Goal: Check status: Check status

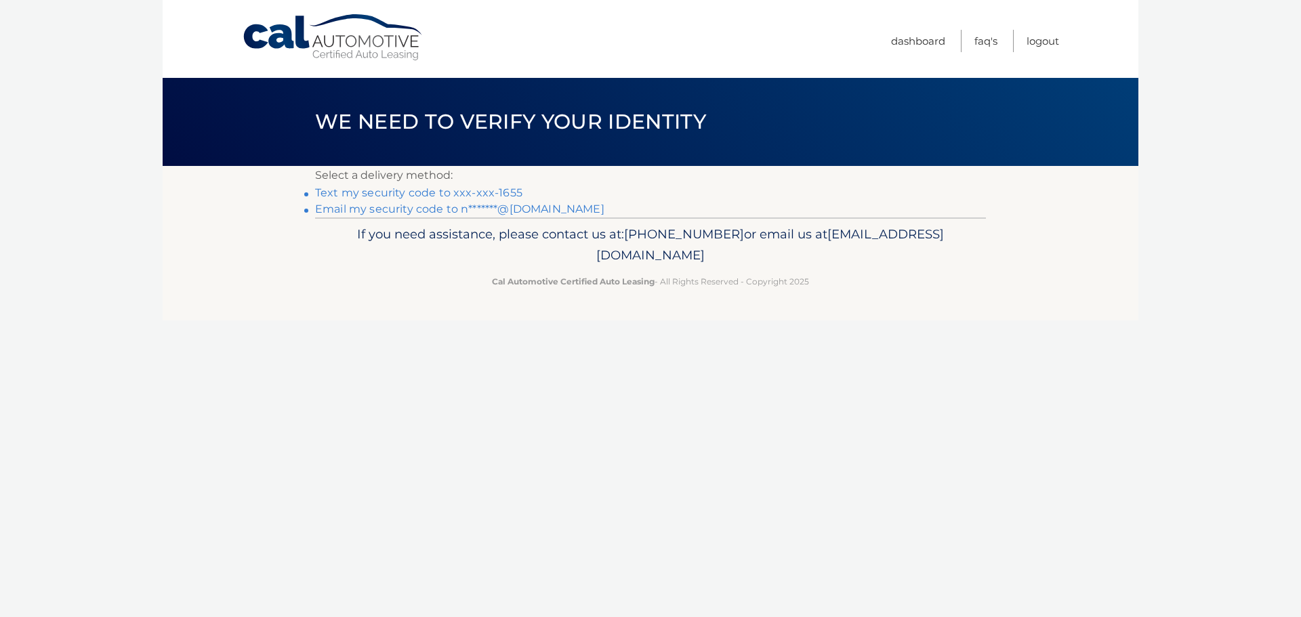
click at [472, 192] on link "Text my security code to xxx-xxx-1655" at bounding box center [418, 192] width 207 height 13
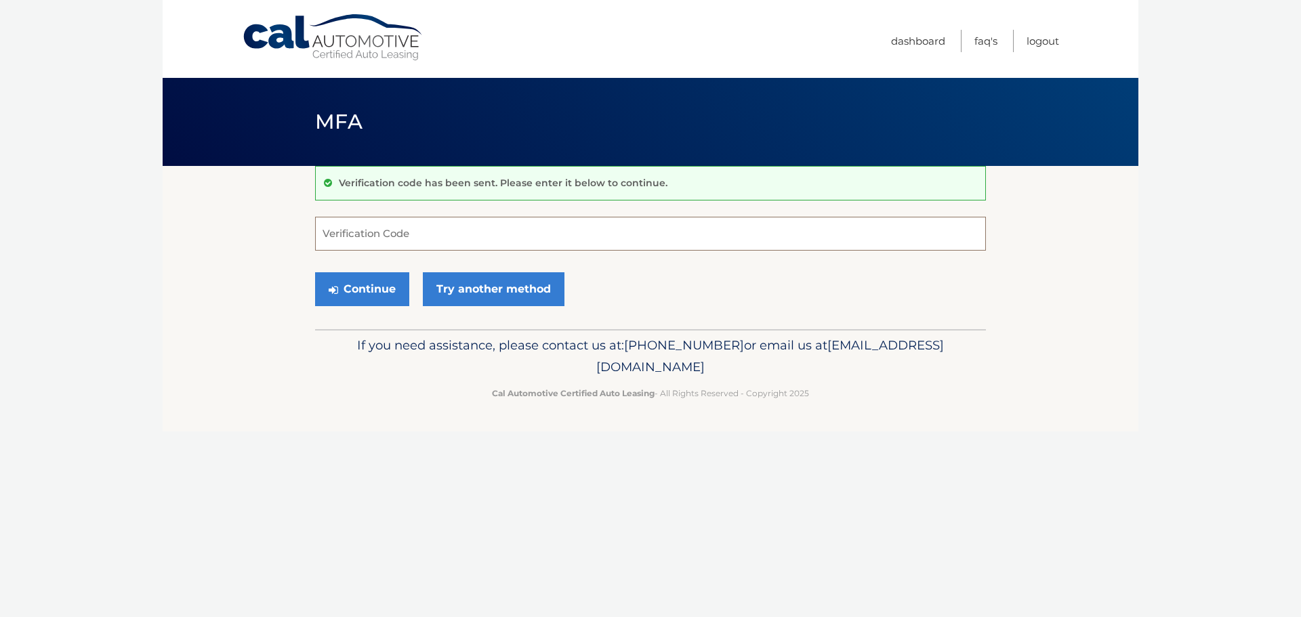
click at [389, 234] on input "Verification Code" at bounding box center [650, 234] width 671 height 34
type input "417893"
click at [315, 272] on button "Continue" at bounding box center [362, 289] width 94 height 34
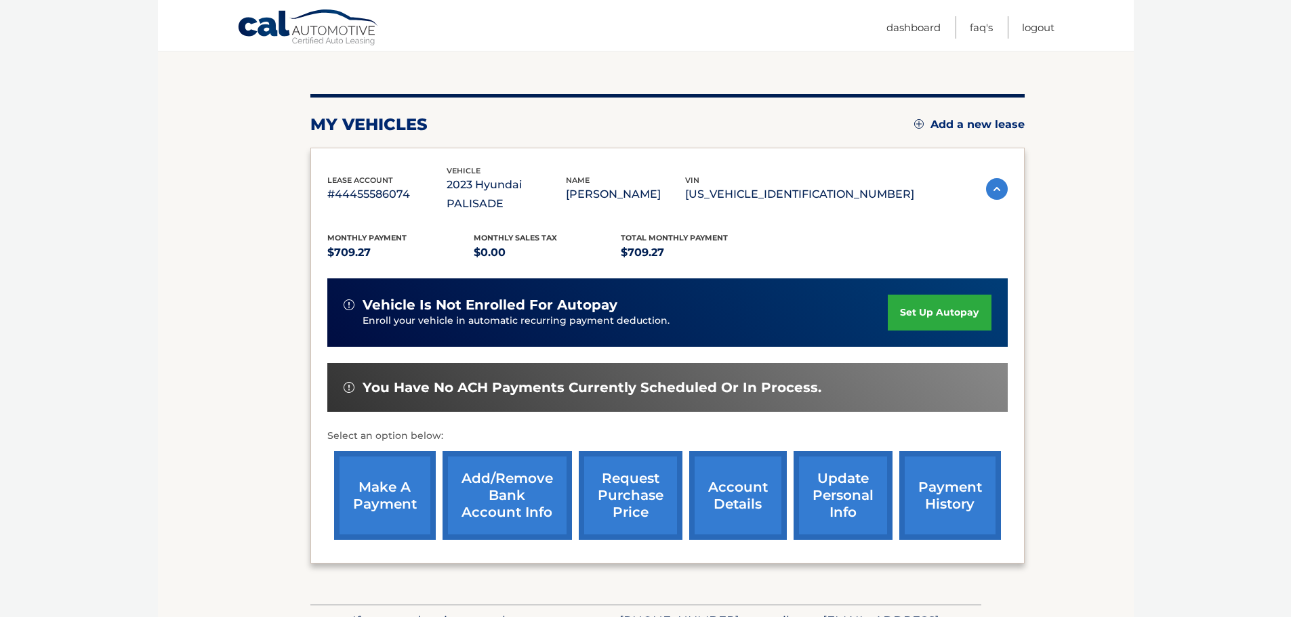
scroll to position [136, 0]
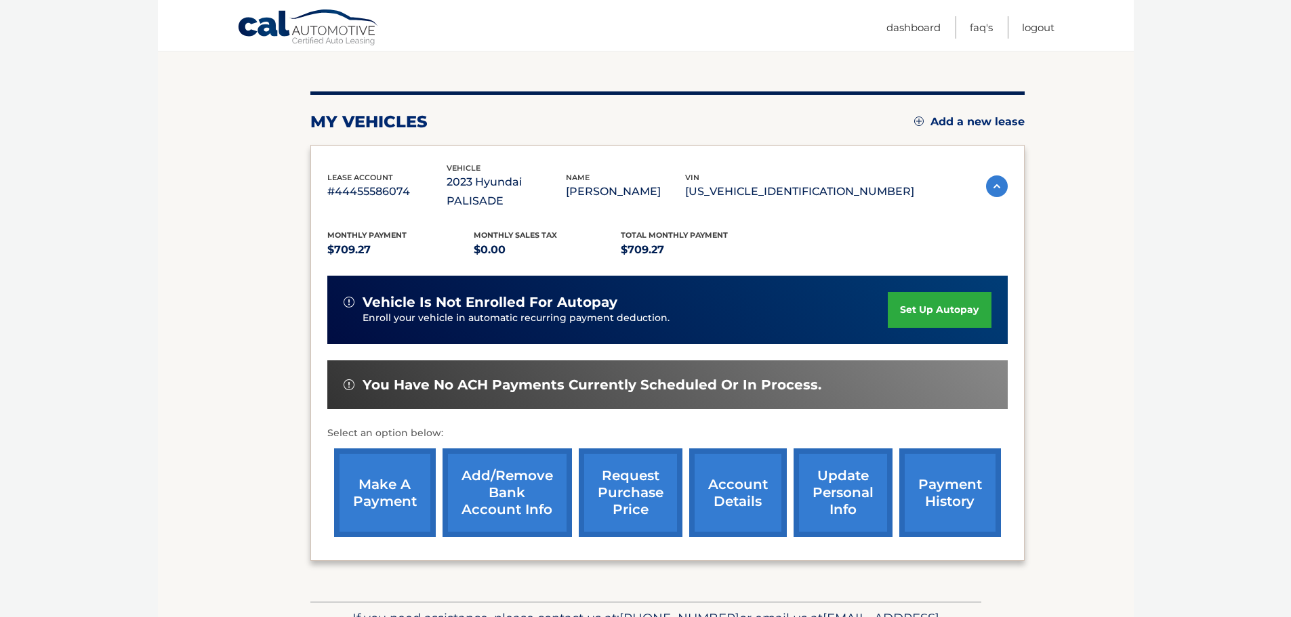
click at [993, 474] on link "payment history" at bounding box center [950, 493] width 102 height 89
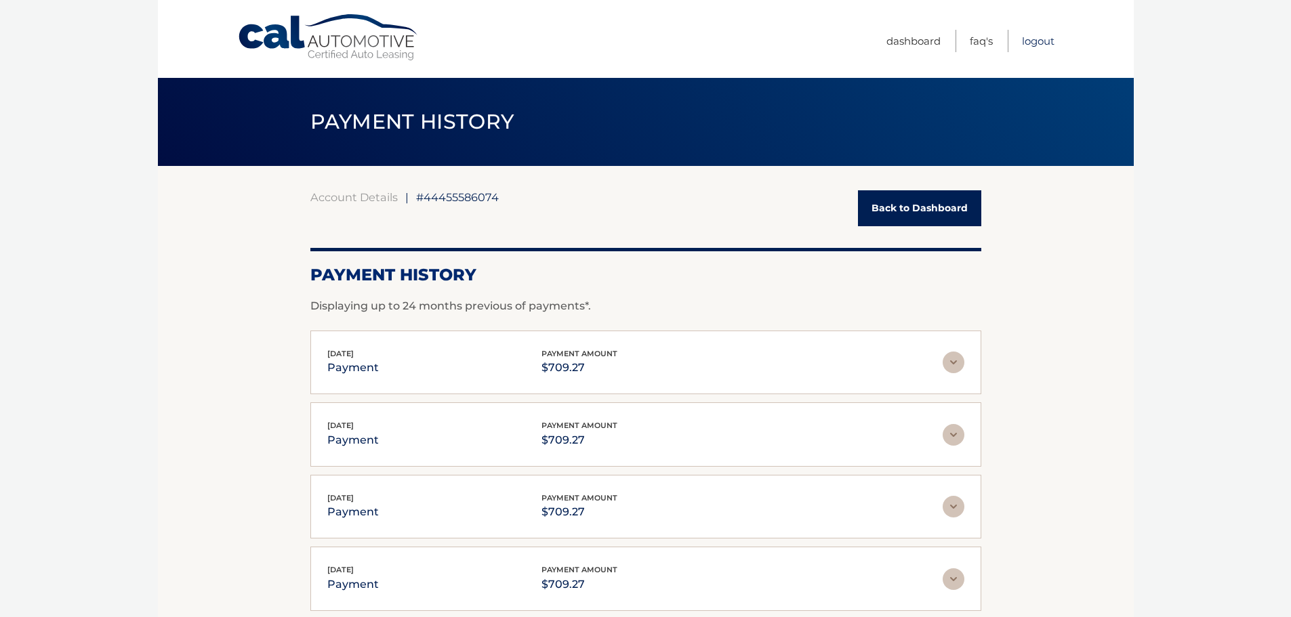
click at [1051, 44] on link "Logout" at bounding box center [1038, 41] width 33 height 22
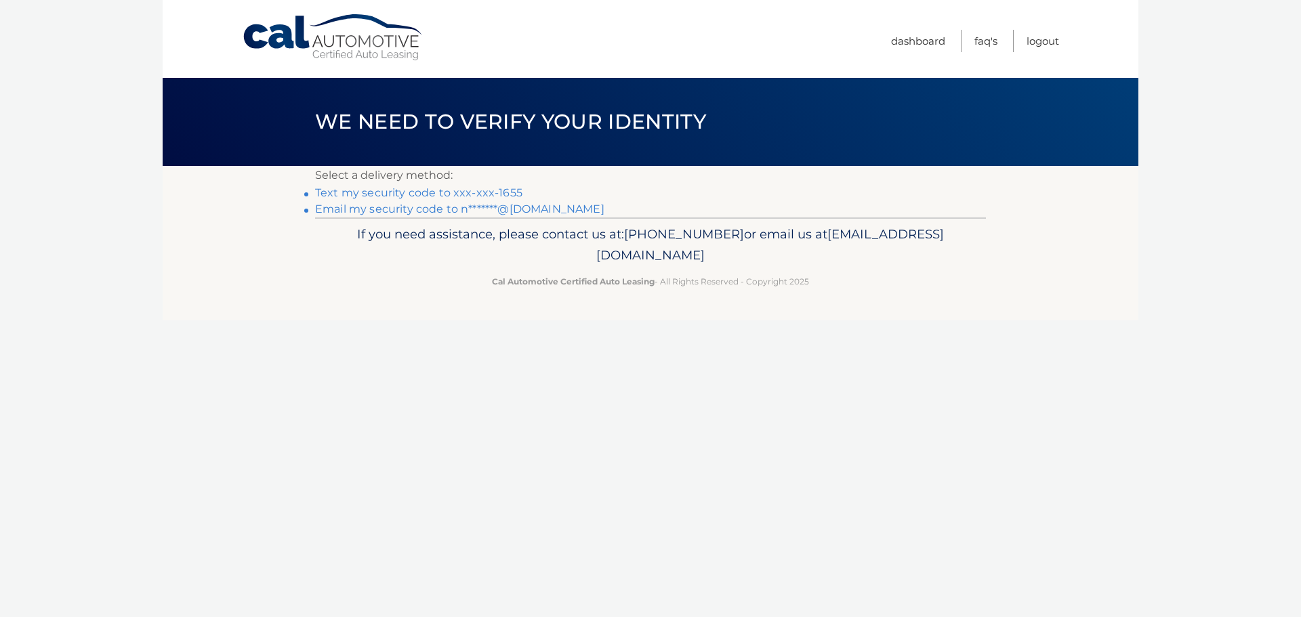
click at [457, 196] on link "Text my security code to xxx-xxx-1655" at bounding box center [418, 192] width 207 height 13
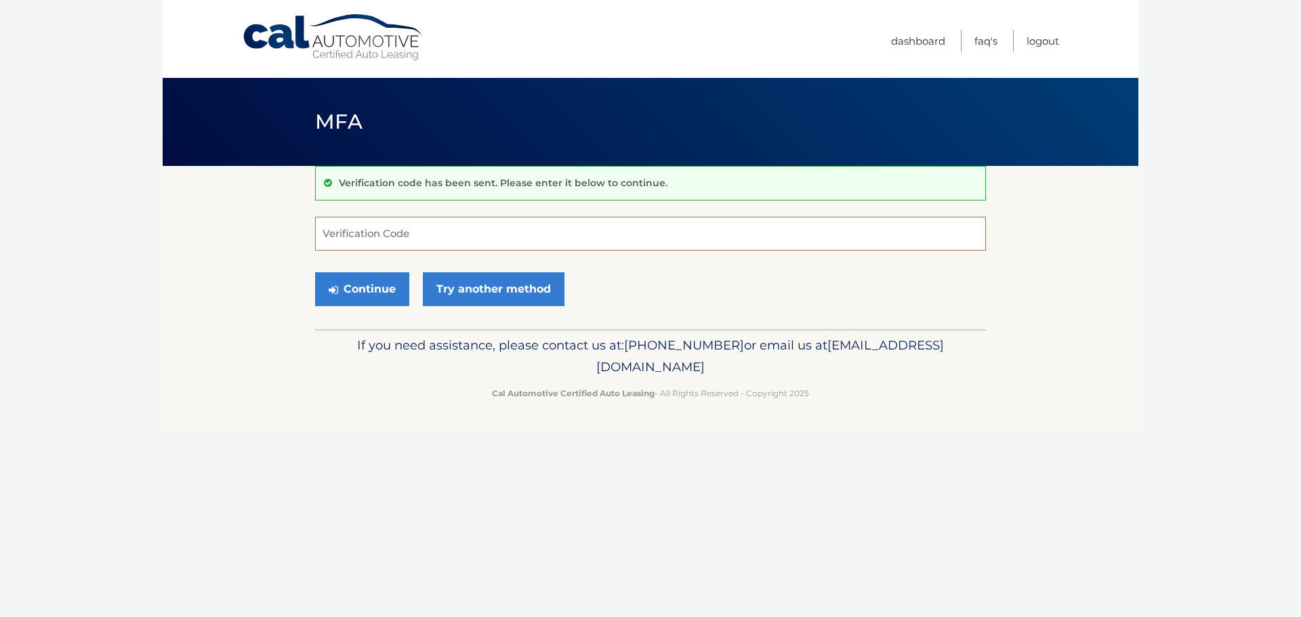
click at [434, 233] on input "Verification Code" at bounding box center [650, 234] width 671 height 34
type input "145820"
click at [443, 287] on link "Try another method" at bounding box center [494, 289] width 142 height 34
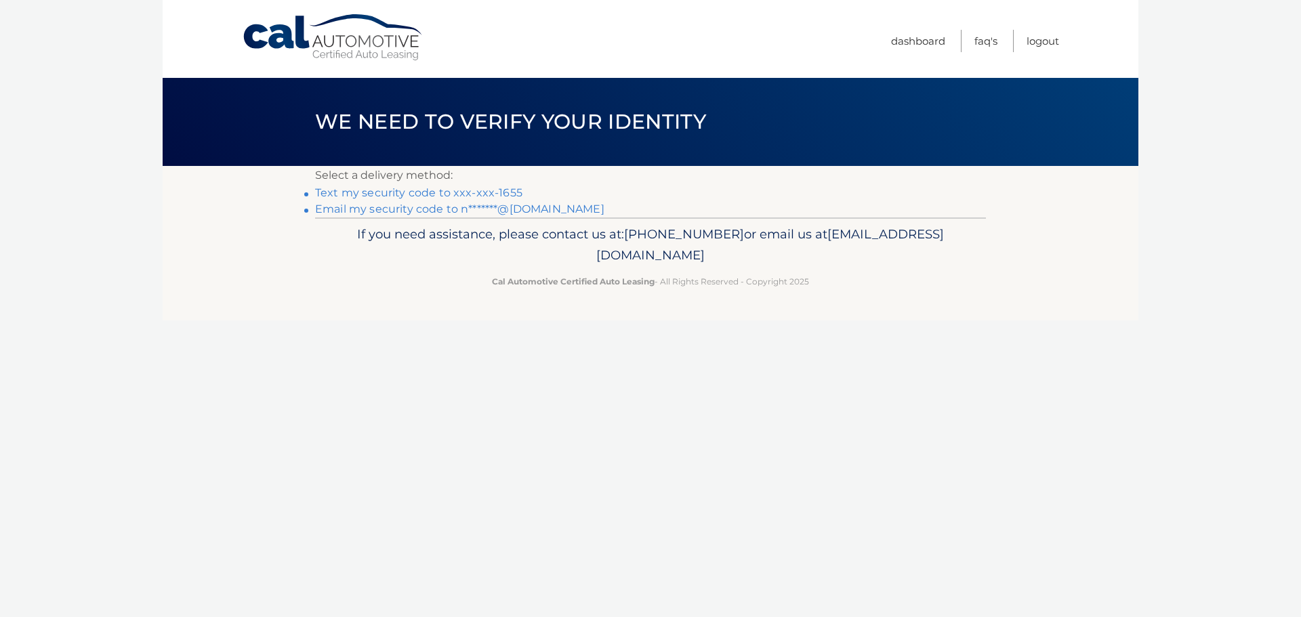
click at [475, 197] on link "Text my security code to xxx-xxx-1655" at bounding box center [418, 192] width 207 height 13
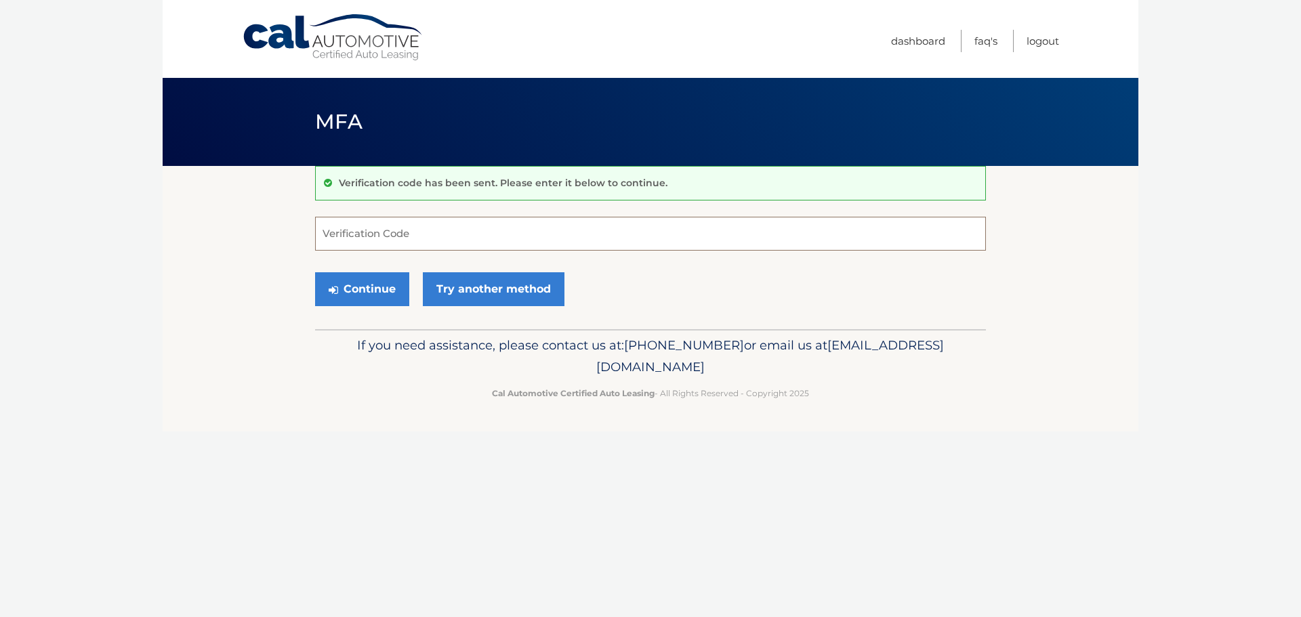
click at [426, 227] on input "Verification Code" at bounding box center [650, 234] width 671 height 34
click at [424, 234] on input "Verification Code" at bounding box center [650, 234] width 671 height 34
type input "172818"
click at [371, 279] on button "Continue" at bounding box center [362, 289] width 94 height 34
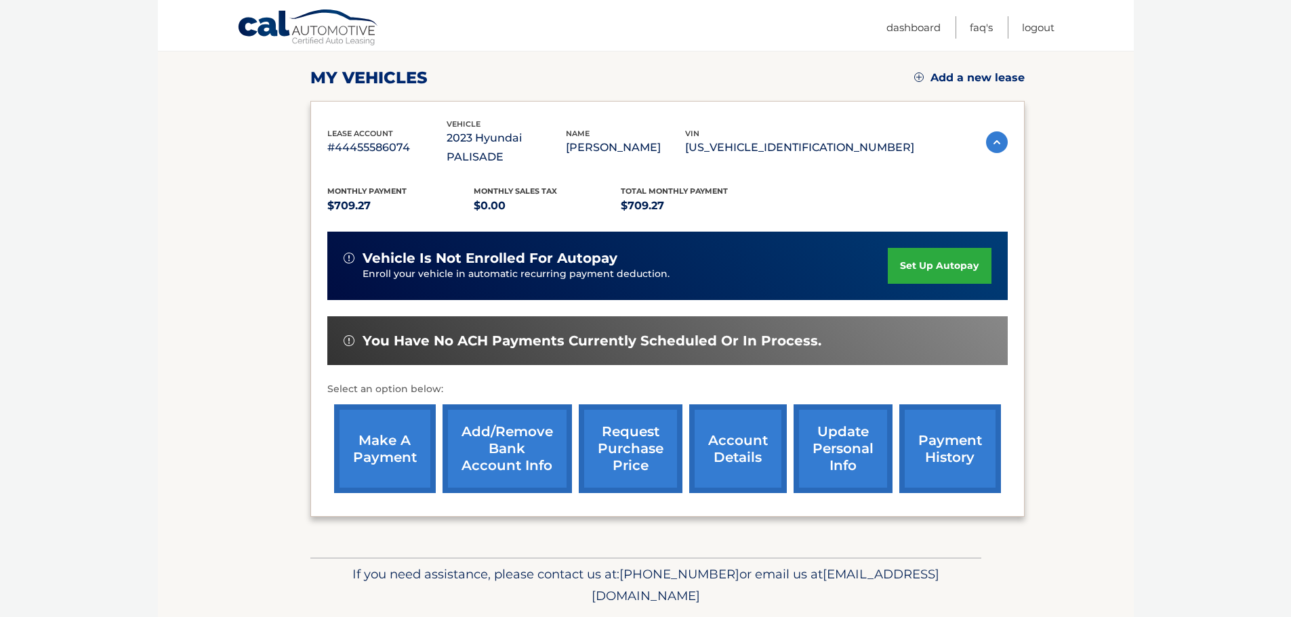
scroll to position [204, 0]
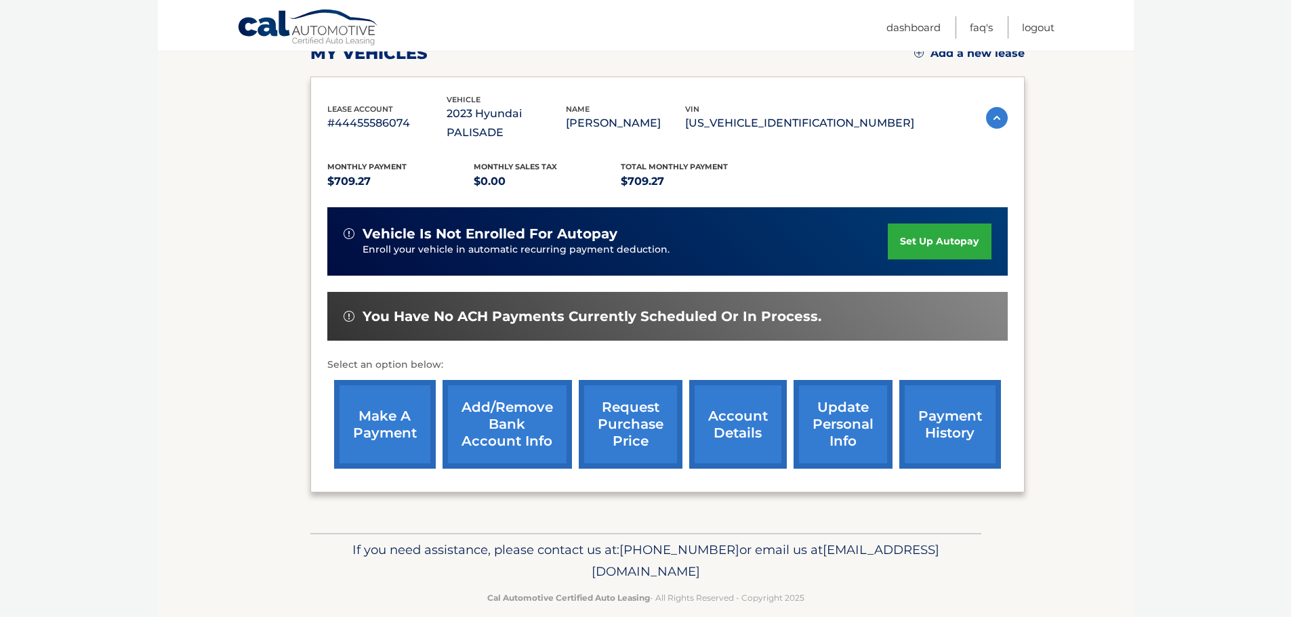
click at [720, 428] on link "account details" at bounding box center [738, 424] width 98 height 89
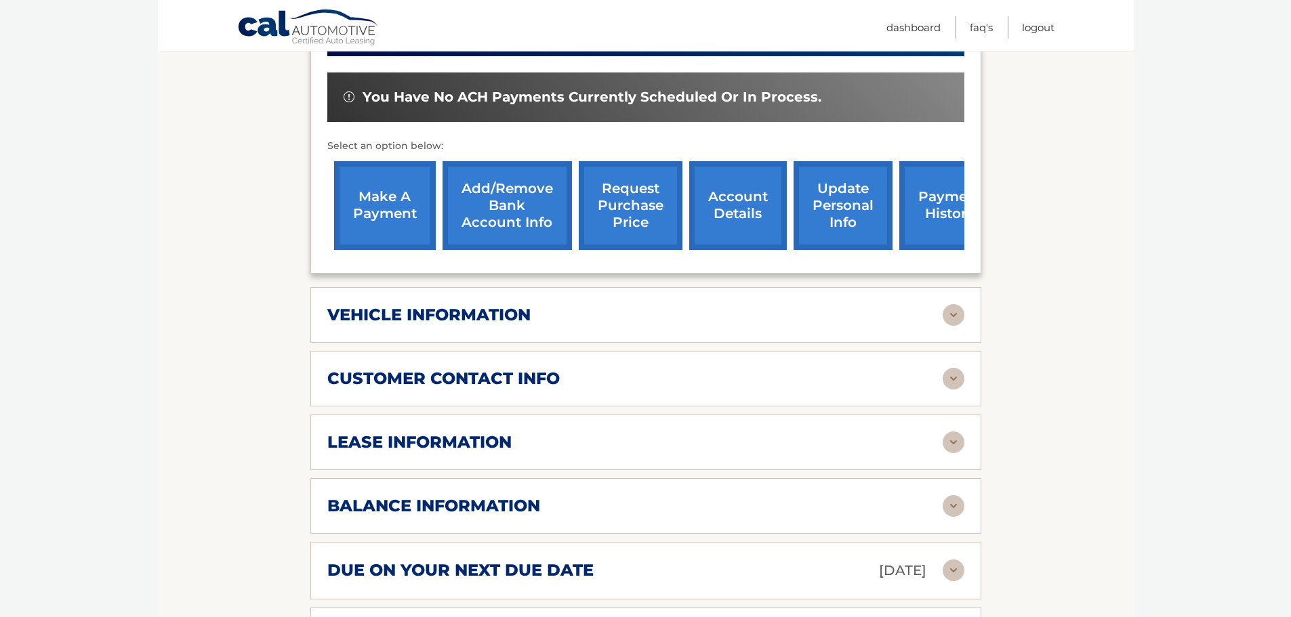
scroll to position [474, 0]
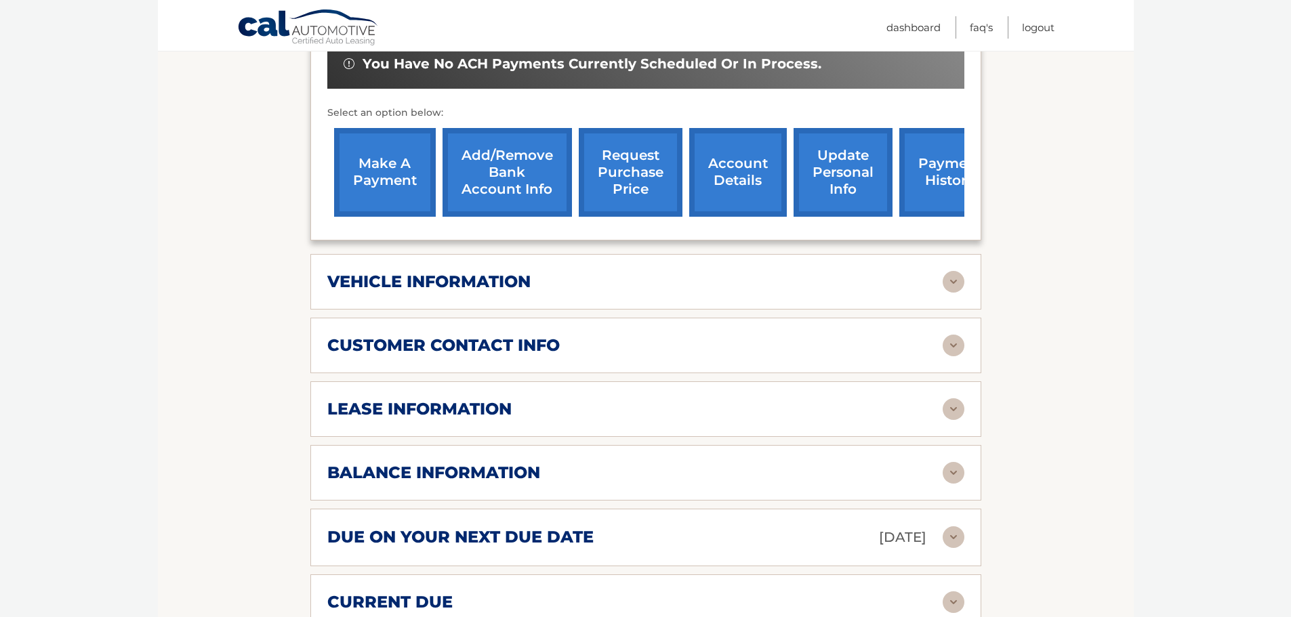
click at [628, 399] on div "lease information" at bounding box center [634, 409] width 615 height 20
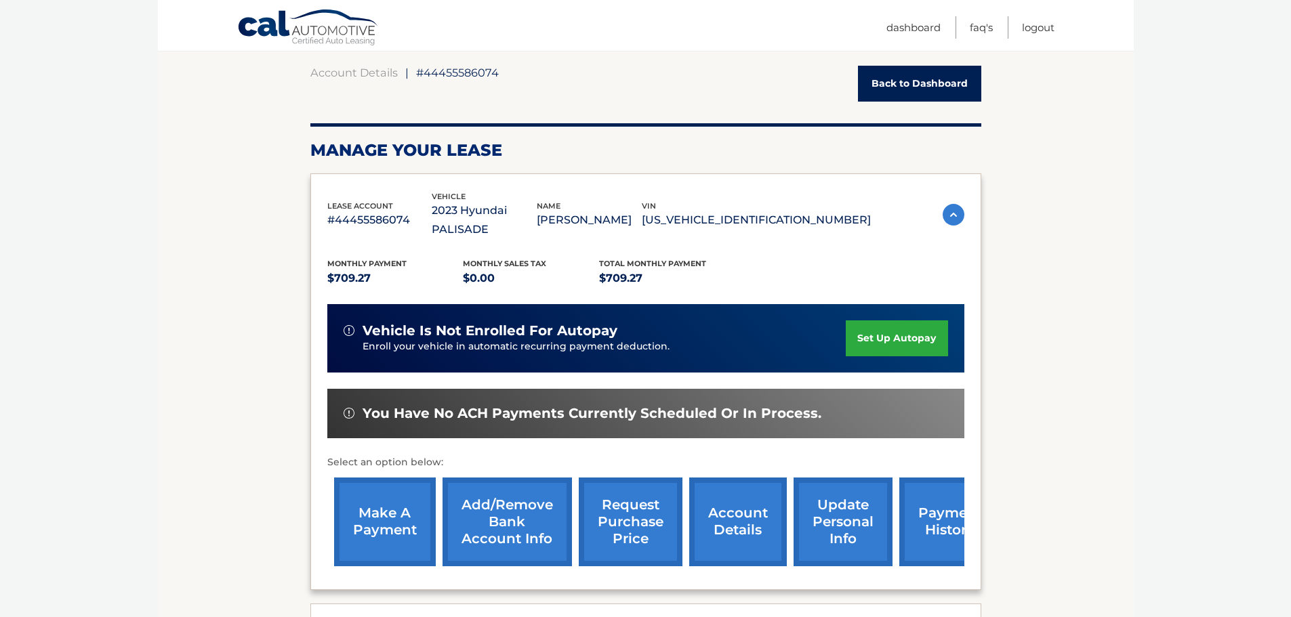
scroll to position [0, 0]
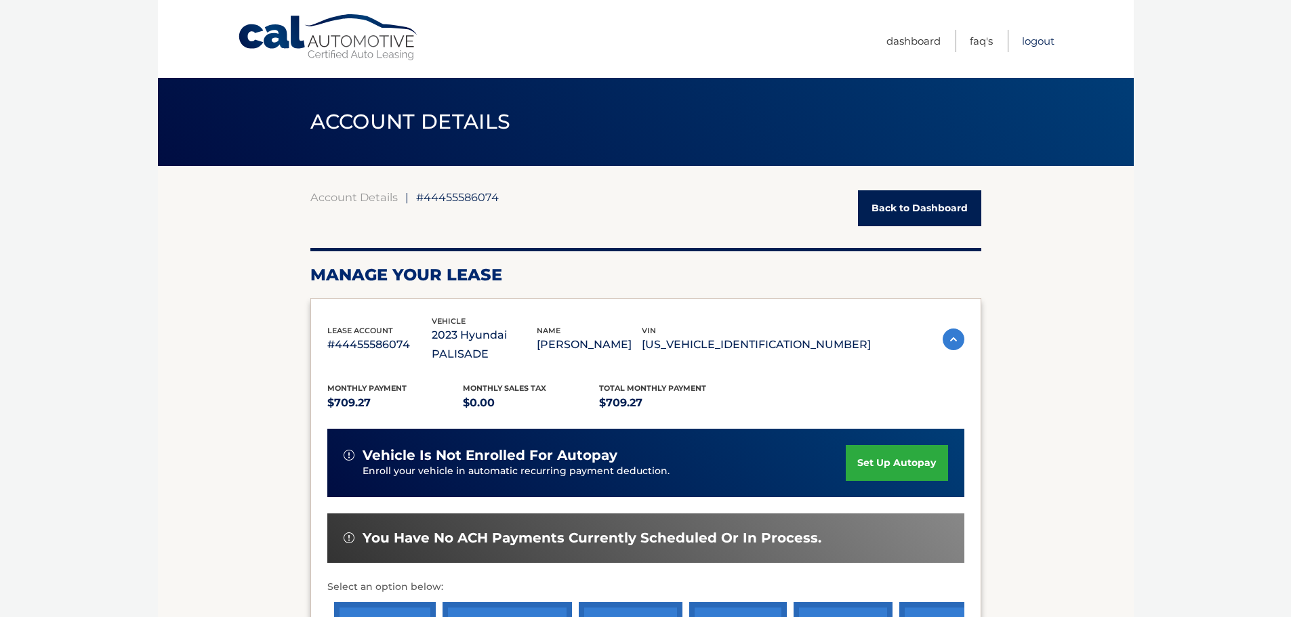
click at [1035, 43] on link "Logout" at bounding box center [1038, 41] width 33 height 22
